Goal: Task Accomplishment & Management: Manage account settings

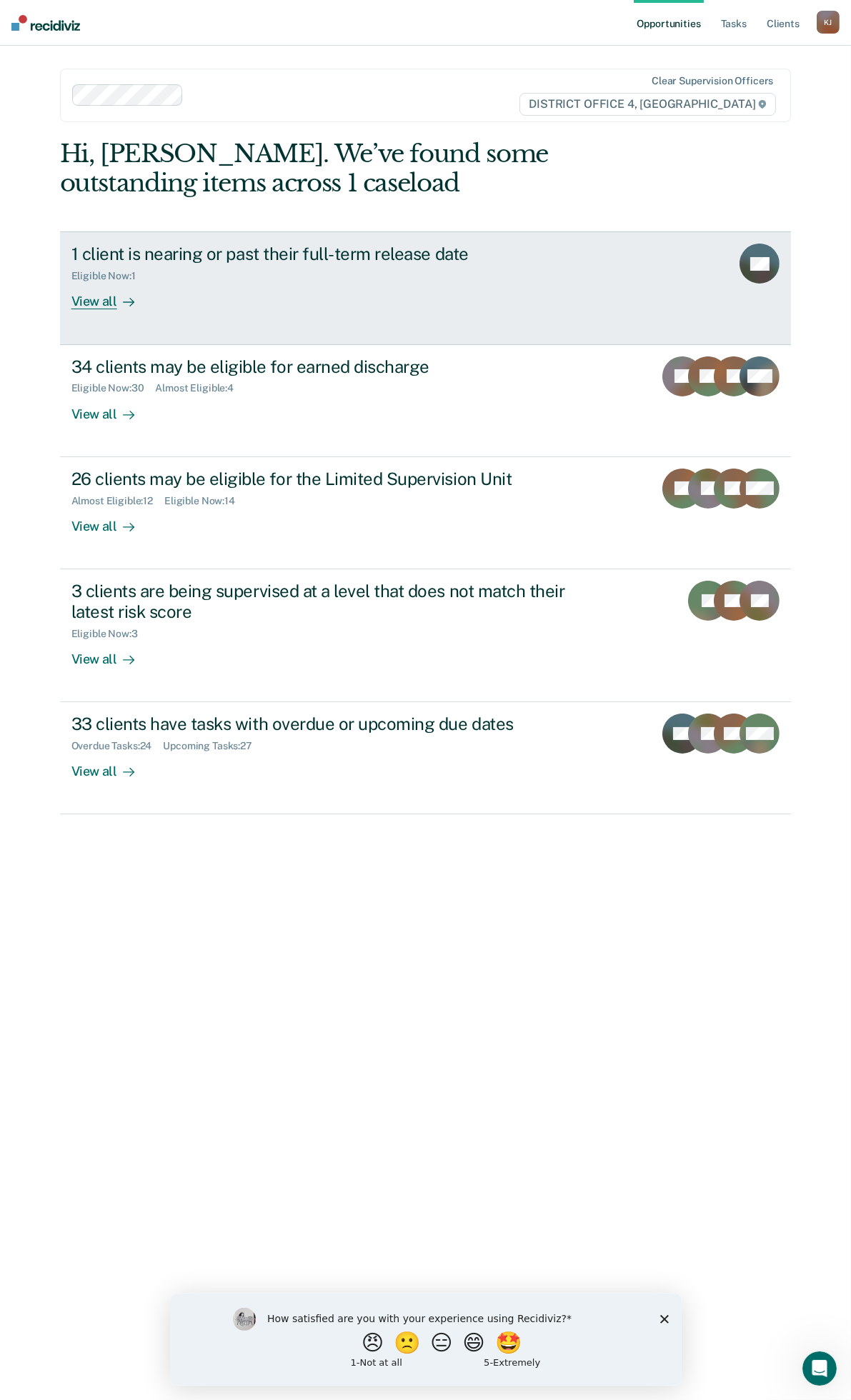
click at [104, 301] on div "View all" at bounding box center [112, 296] width 80 height 28
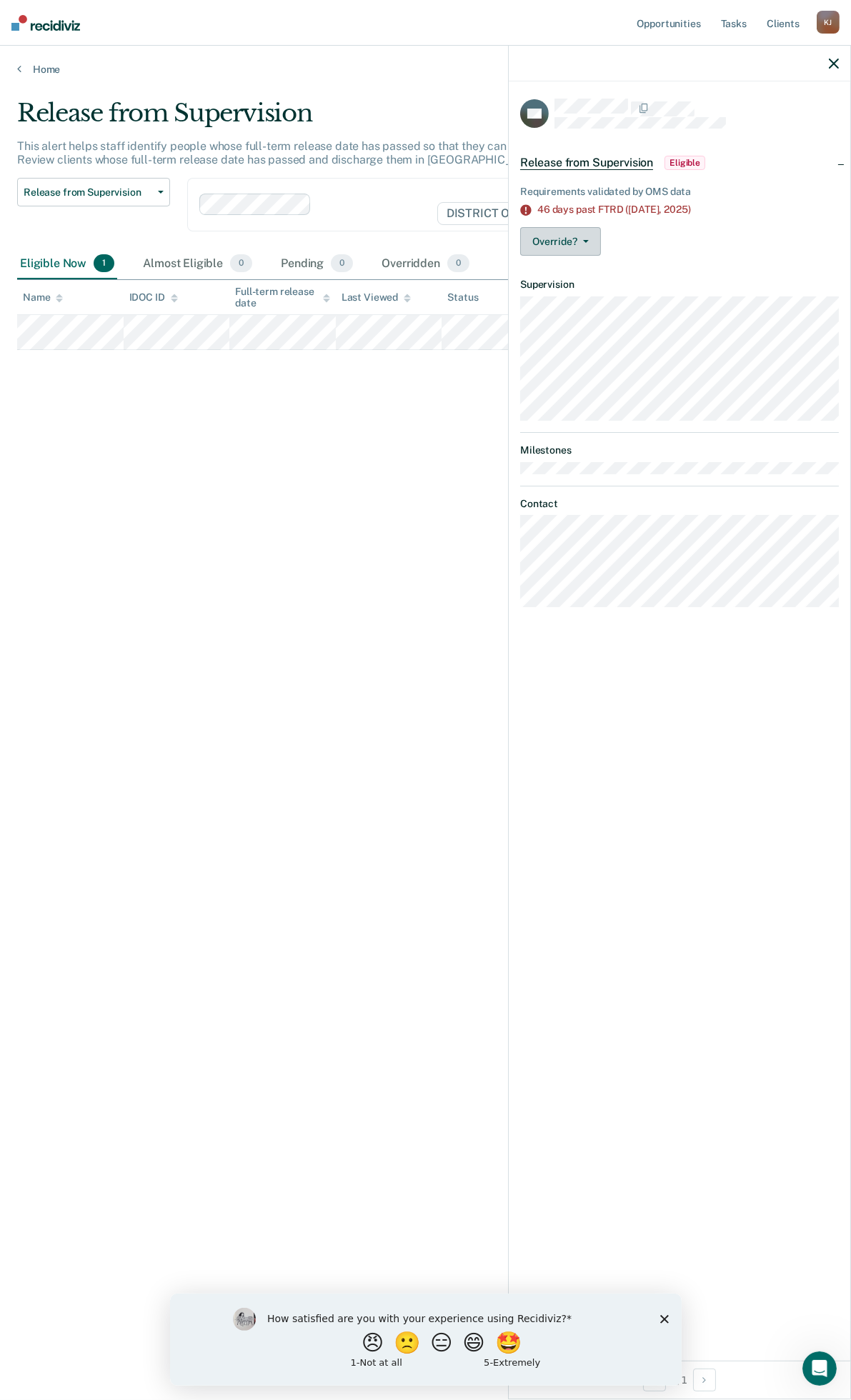
click at [582, 237] on button "Override?" at bounding box center [560, 241] width 81 height 29
click at [589, 269] on button "[PERSON_NAME]" at bounding box center [589, 275] width 138 height 23
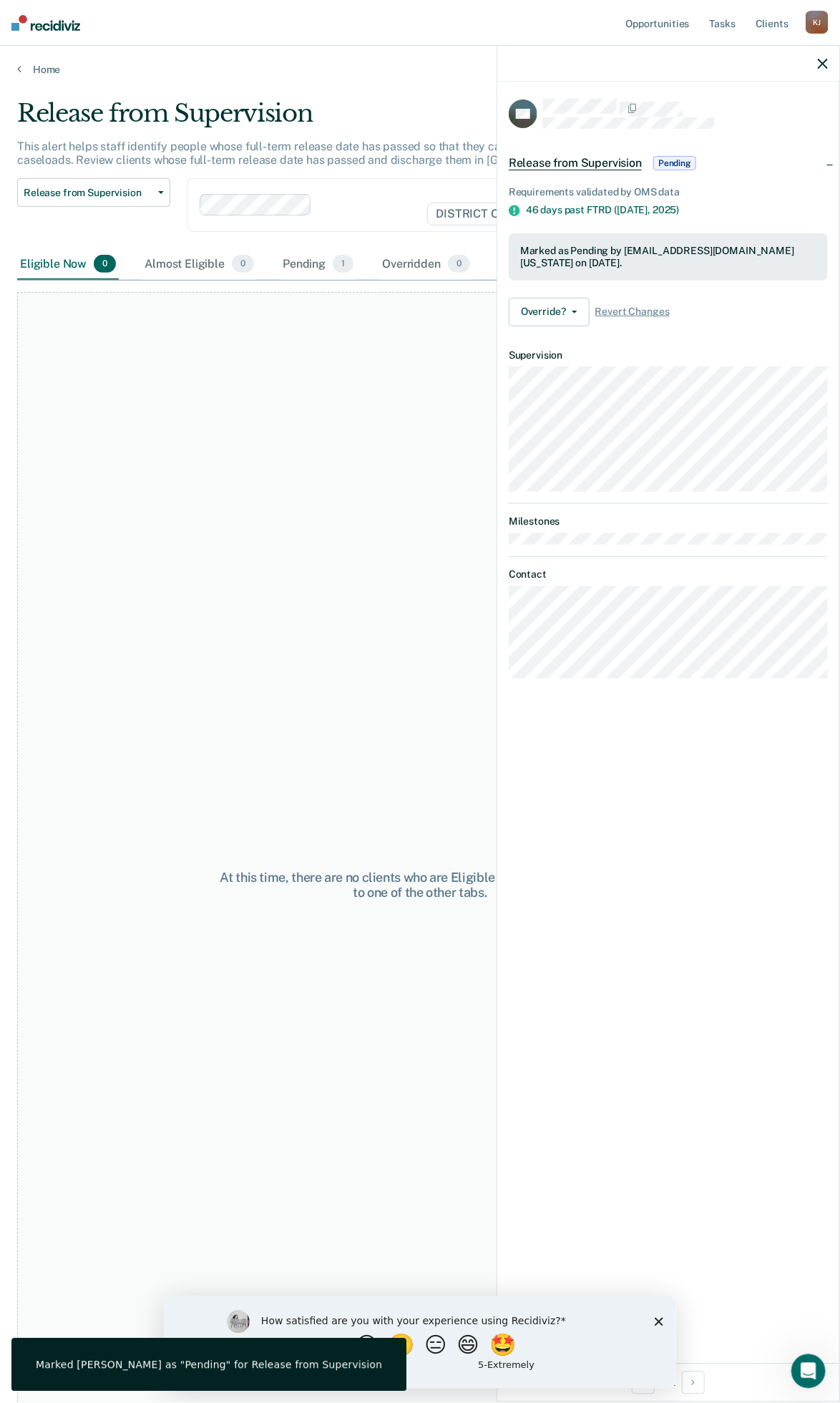
click at [53, 61] on div "Home" at bounding box center [420, 60] width 840 height 30
click at [51, 67] on link "Home" at bounding box center [420, 69] width 806 height 13
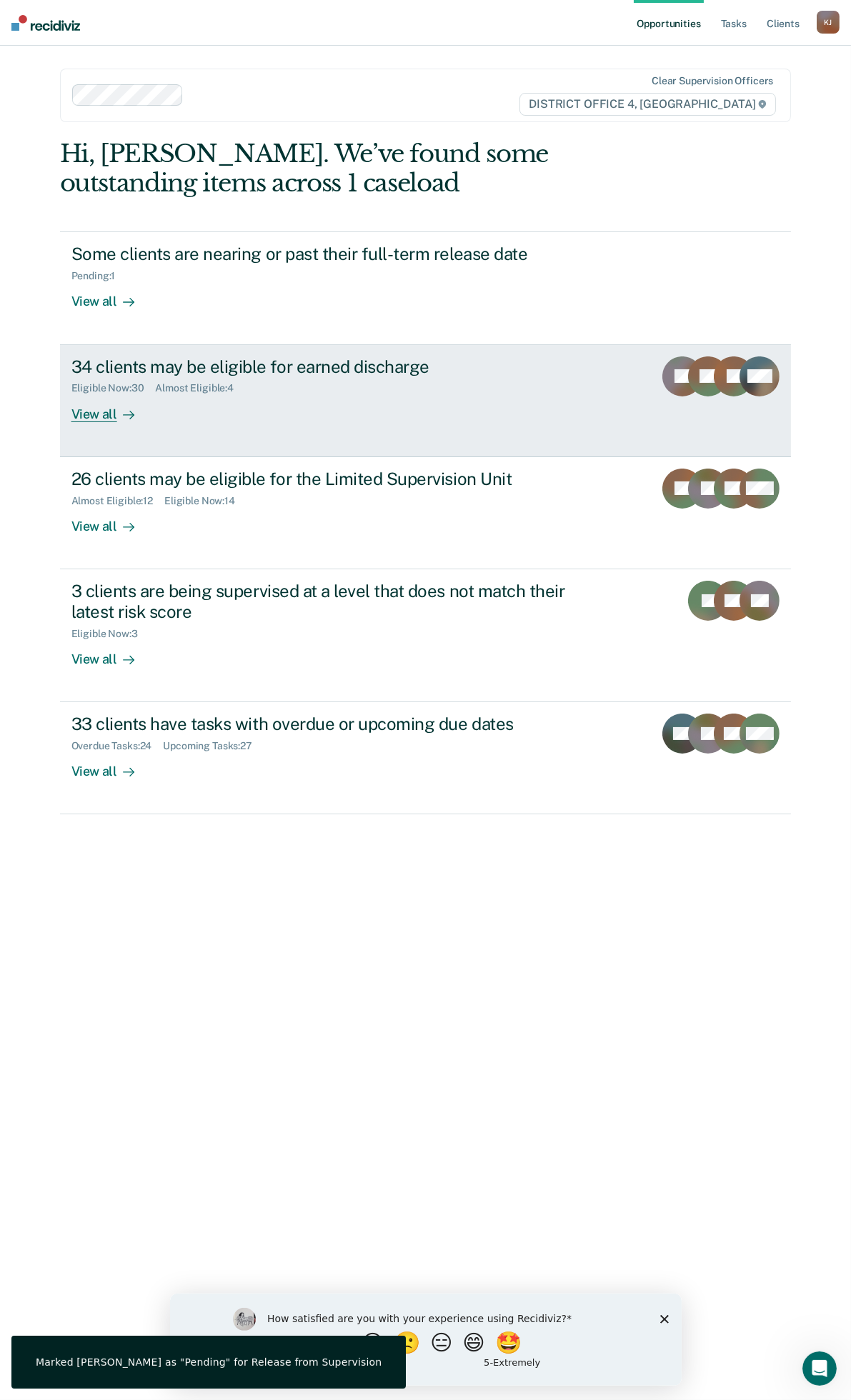
click at [496, 403] on div "34 clients may be eligible for earned discharge Eligible Now : 30 Almost Eligib…" at bounding box center [339, 389] width 536 height 66
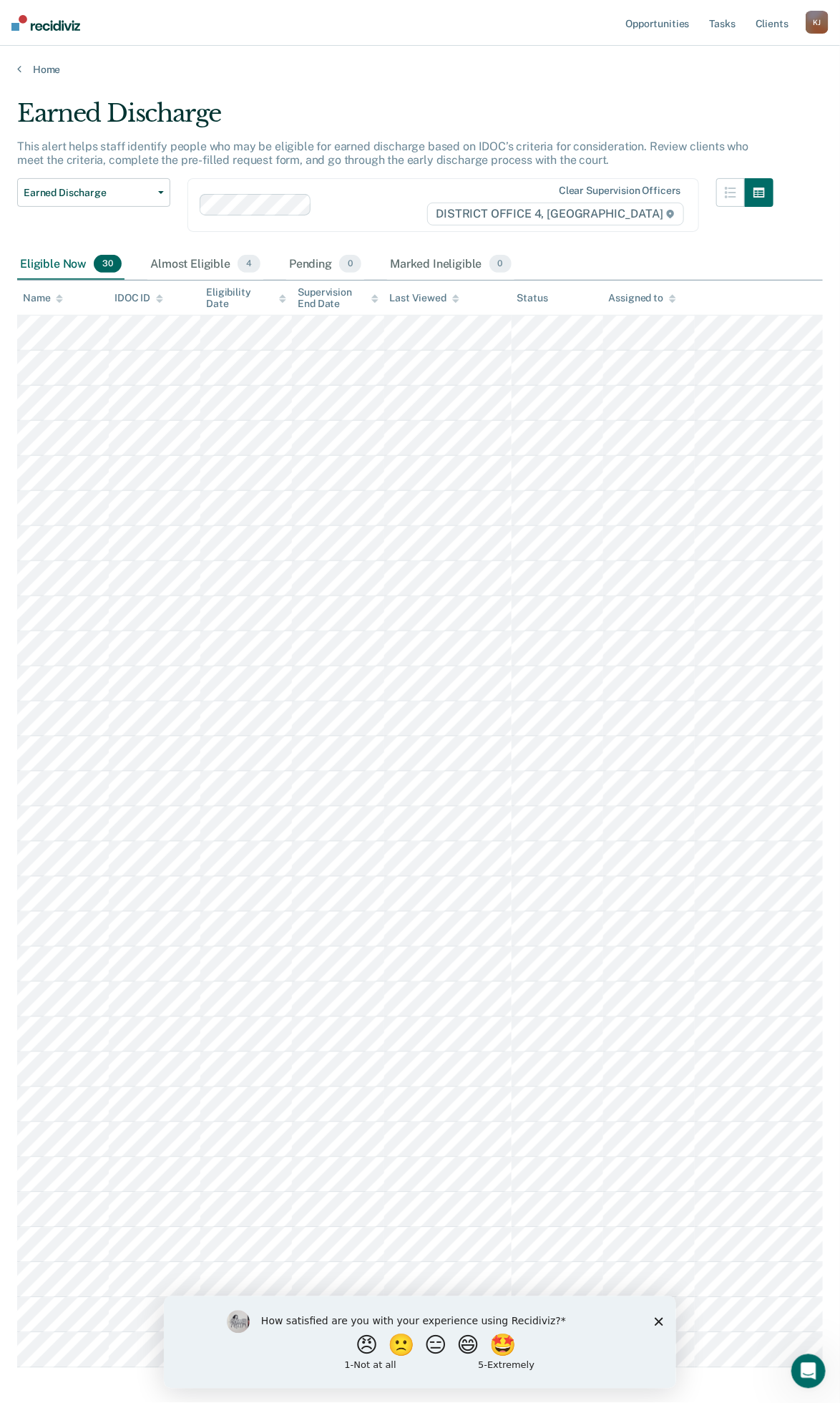
click at [43, 61] on div "Home" at bounding box center [420, 60] width 840 height 30
click at [43, 66] on link "Home" at bounding box center [420, 69] width 806 height 13
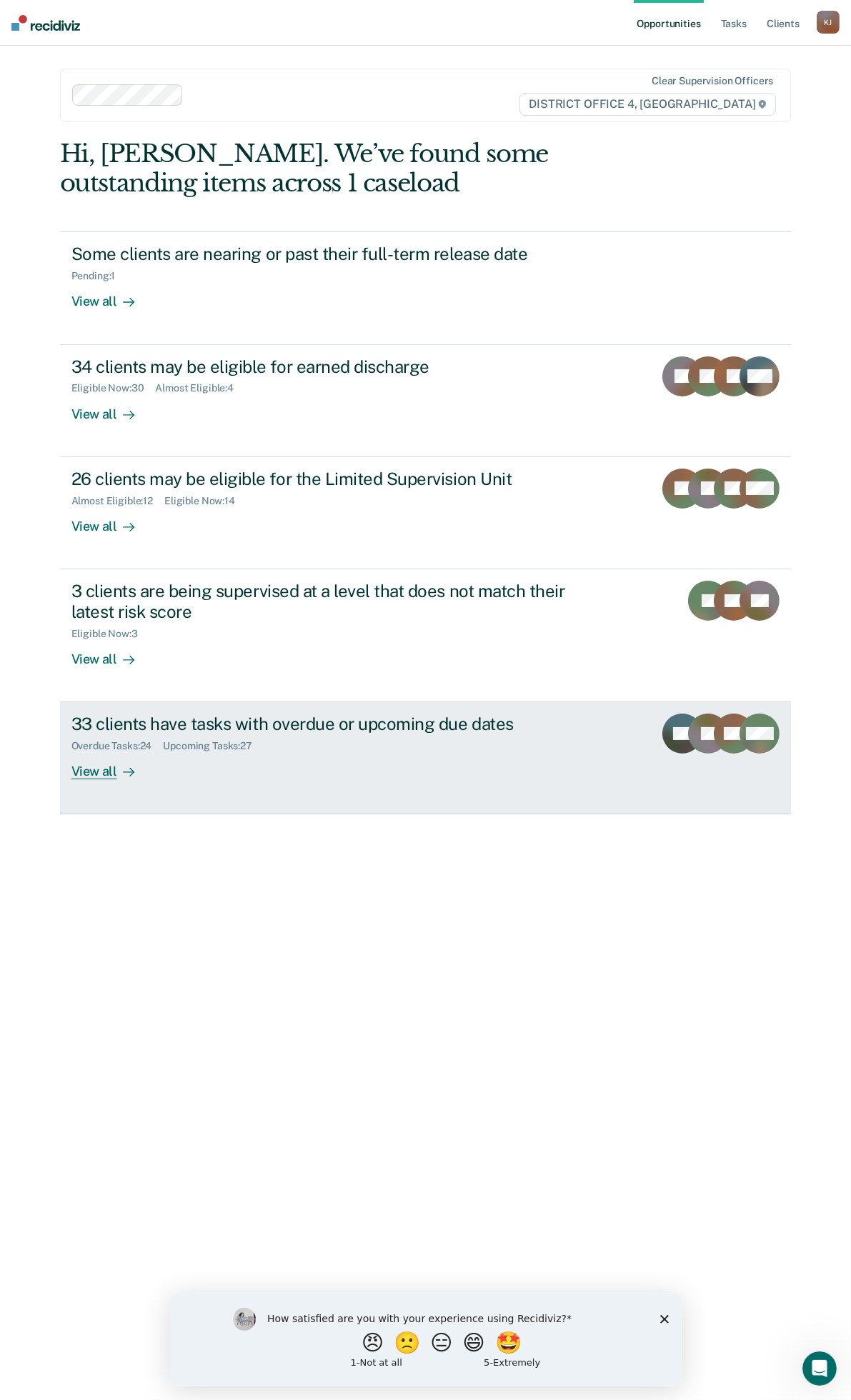
click at [337, 751] on div "Overdue Tasks : 24 Upcoming Tasks : 27" at bounding box center [322, 743] width 501 height 18
